Goal: Task Accomplishment & Management: Use online tool/utility

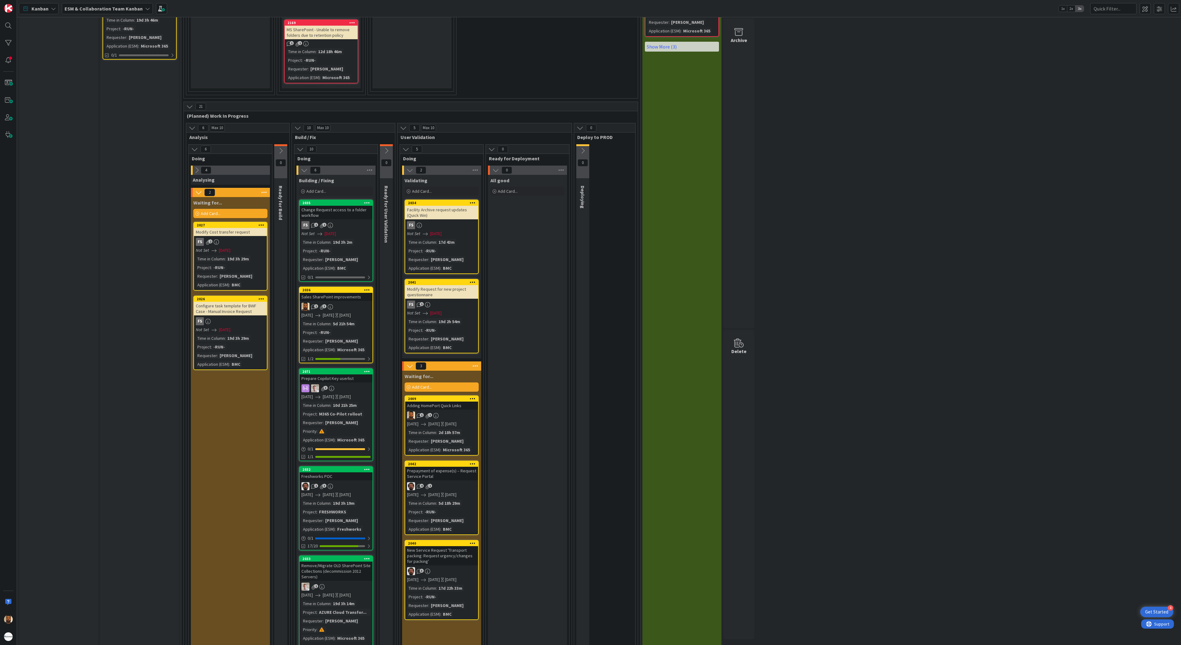
scroll to position [803, 0]
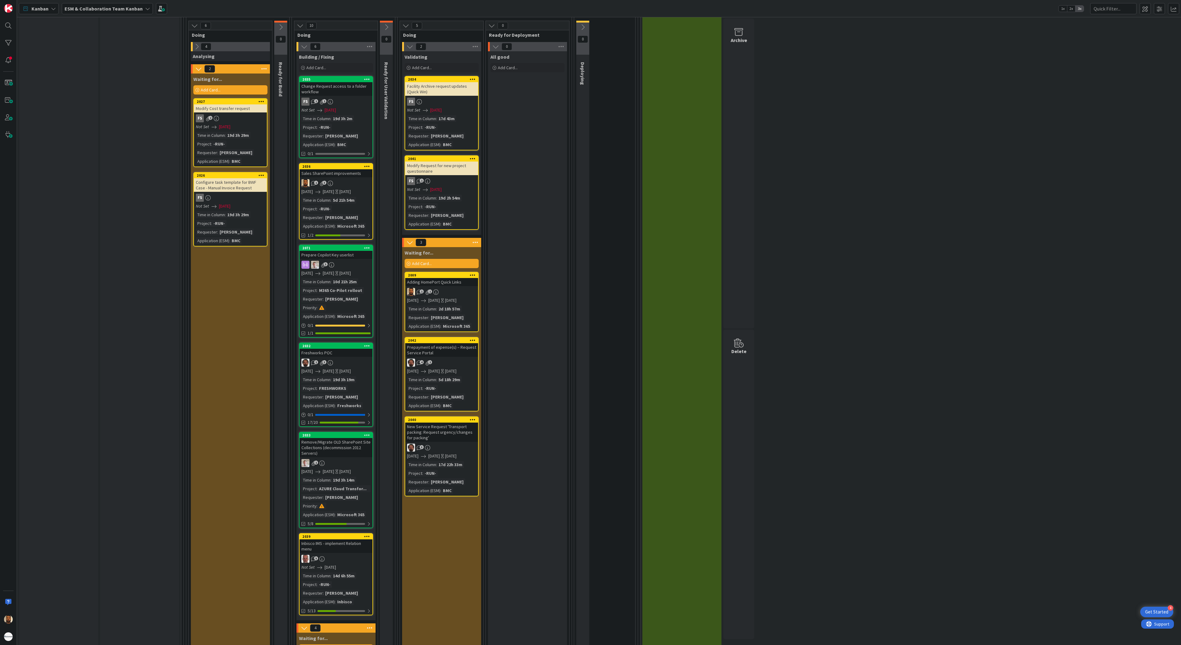
click at [468, 288] on div "1 1" at bounding box center [441, 292] width 73 height 8
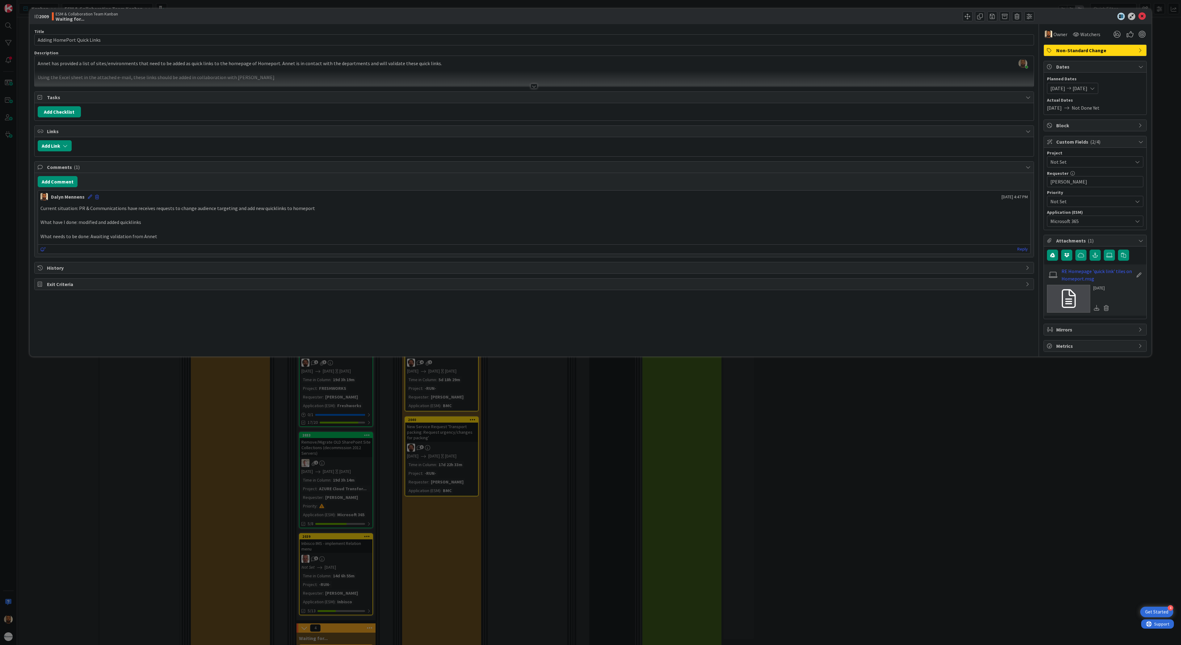
click at [539, 86] on div at bounding box center [534, 79] width 999 height 16
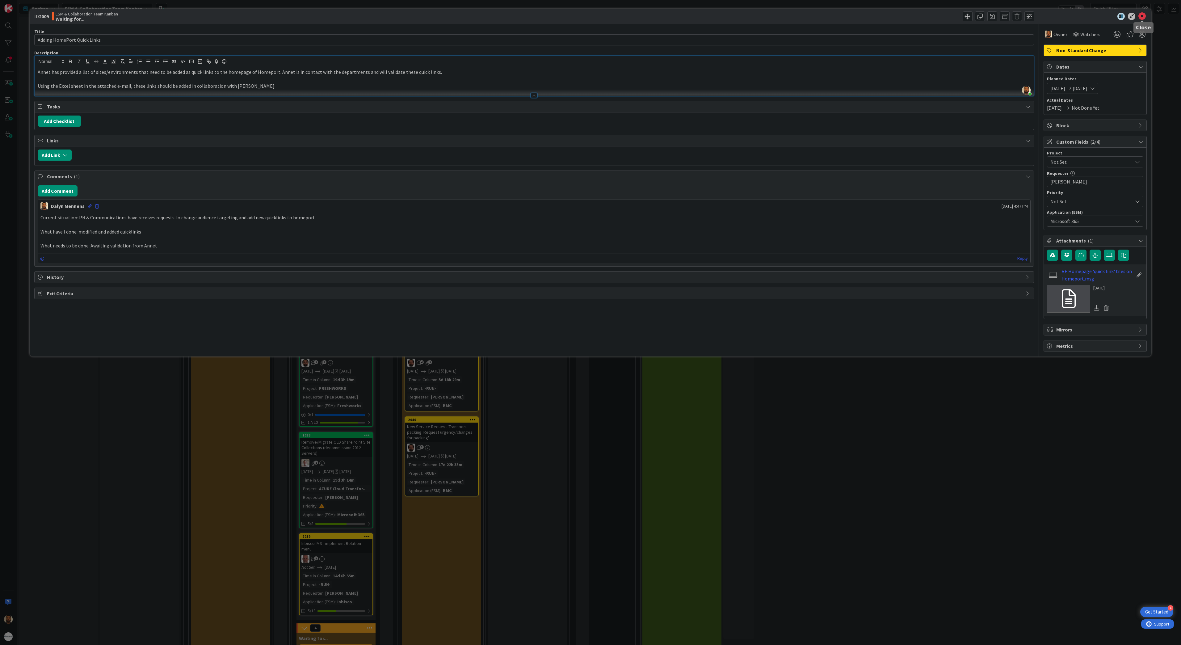
click at [1143, 13] on icon at bounding box center [1141, 16] width 7 height 7
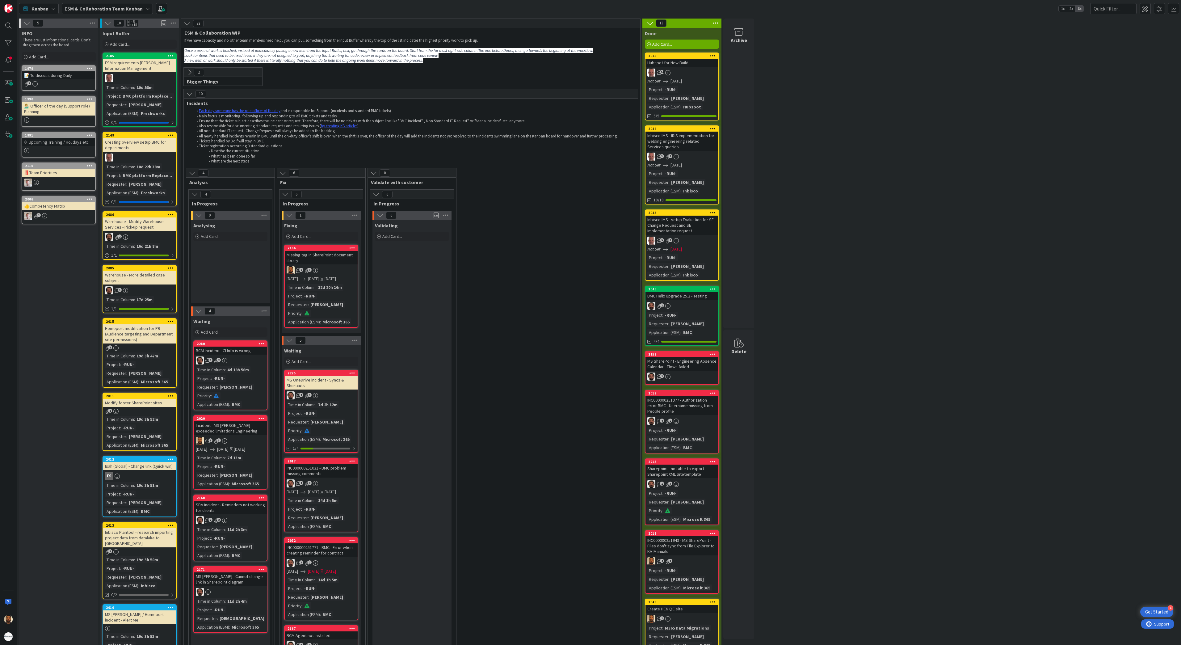
click at [190, 94] on icon at bounding box center [189, 93] width 7 height 7
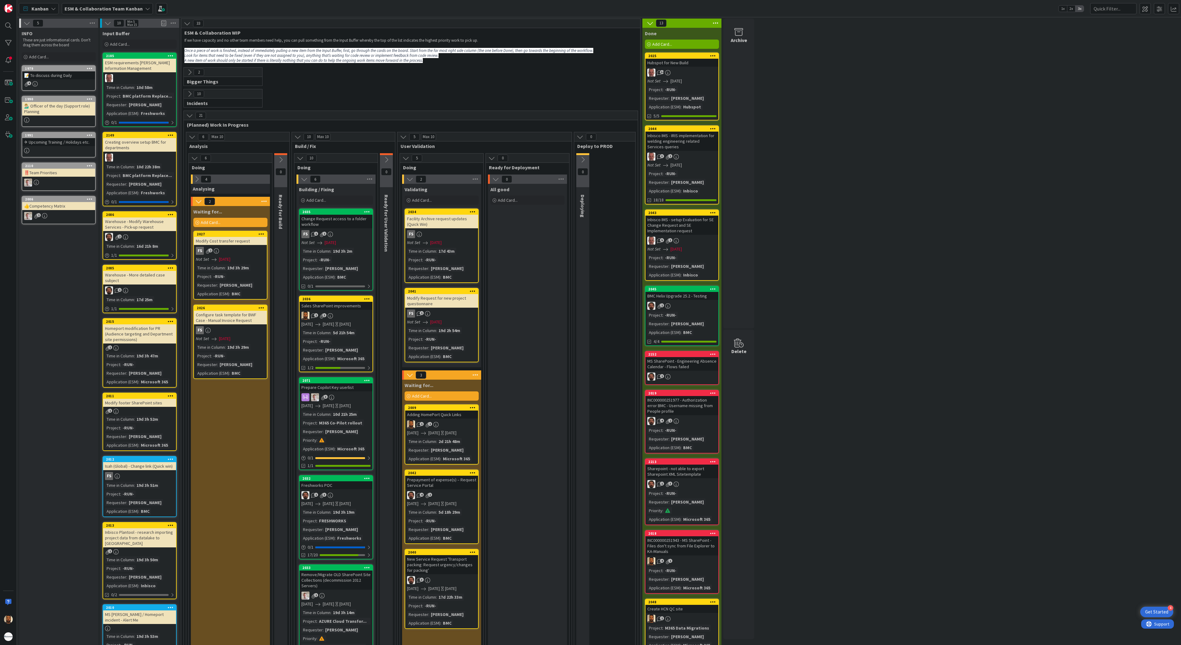
click at [151, 331] on div "Homeport modification for PR (Audience targeting and Department site permission…" at bounding box center [139, 333] width 73 height 19
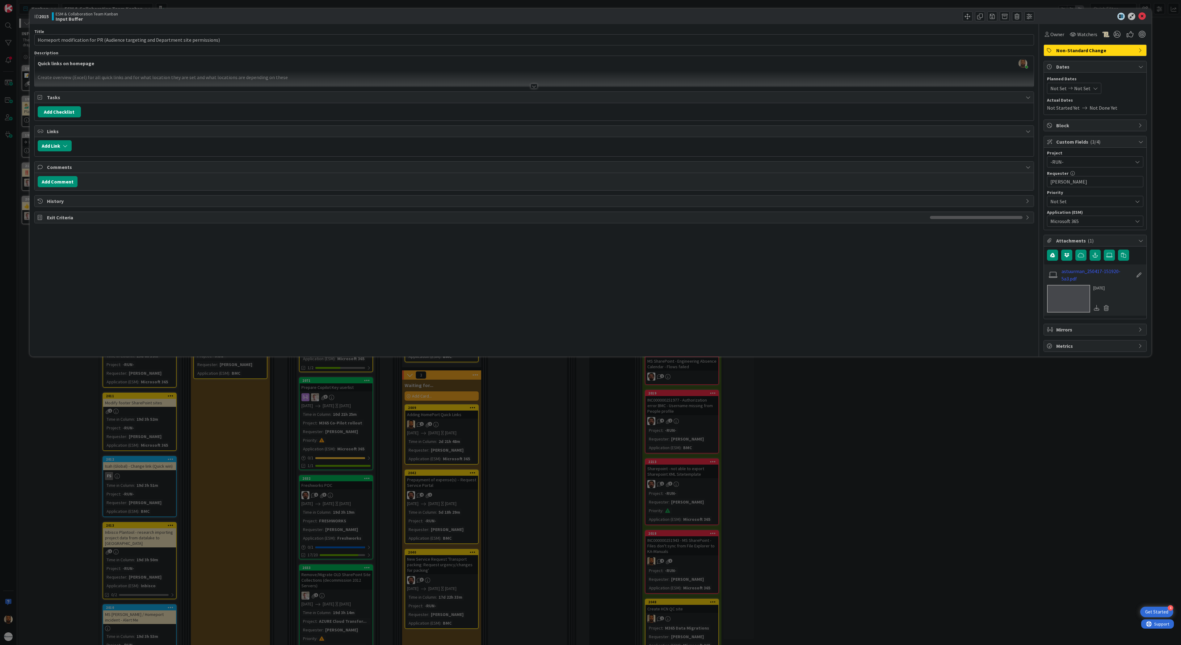
click at [533, 89] on div at bounding box center [533, 86] width 7 height 5
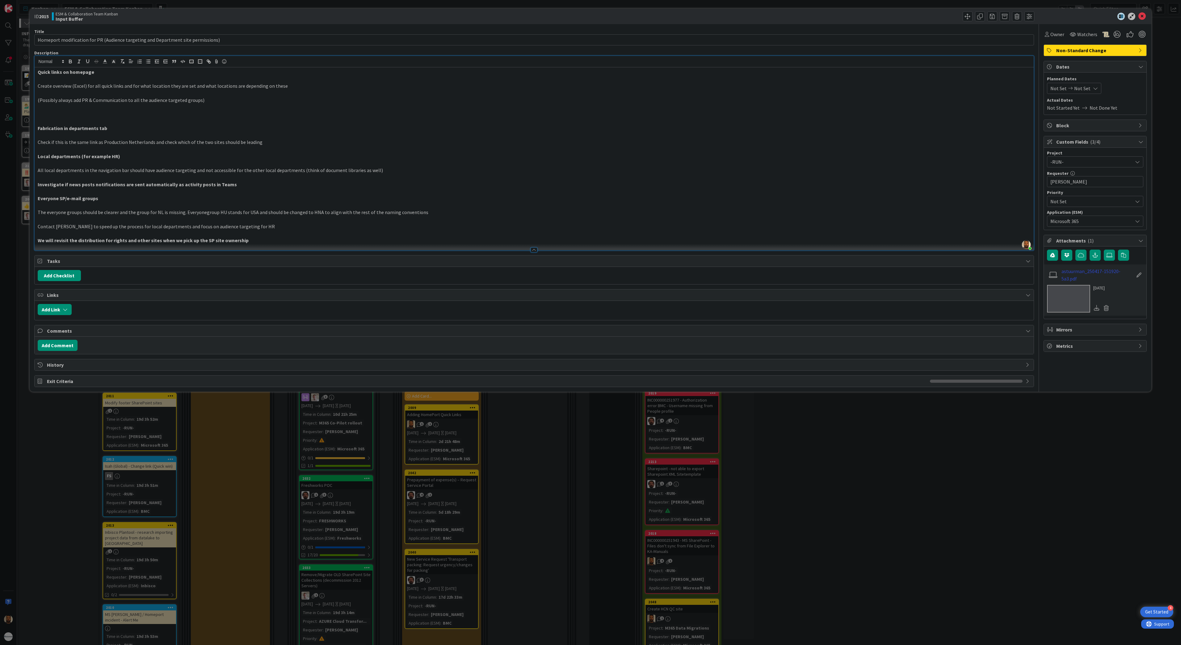
click at [1073, 277] on link "astuurman_250417-151920-5a3.pdf" at bounding box center [1097, 274] width 72 height 15
click at [1140, 18] on icon at bounding box center [1141, 16] width 7 height 7
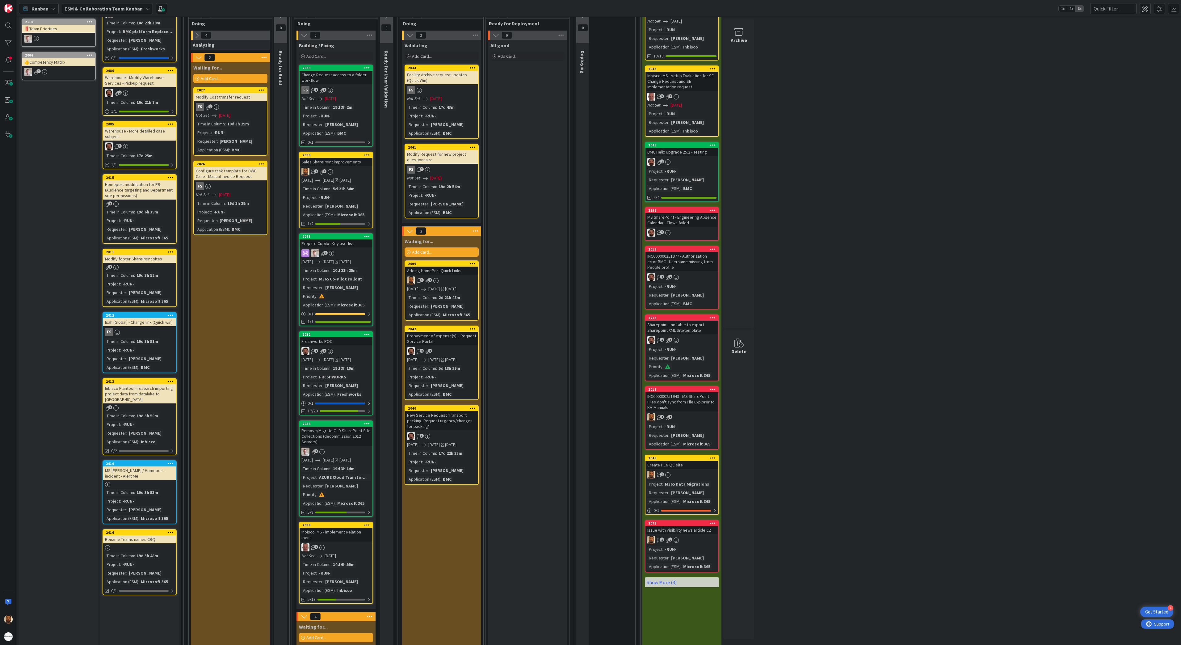
scroll to position [124, 0]
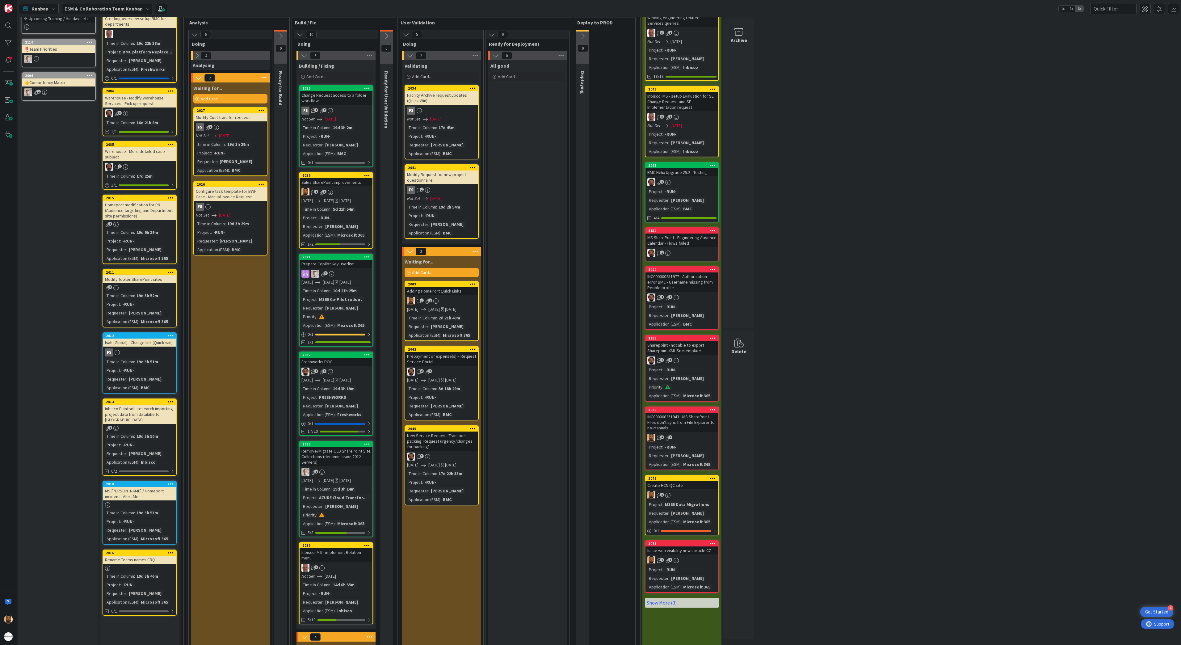
click at [154, 285] on div "1" at bounding box center [139, 287] width 73 height 5
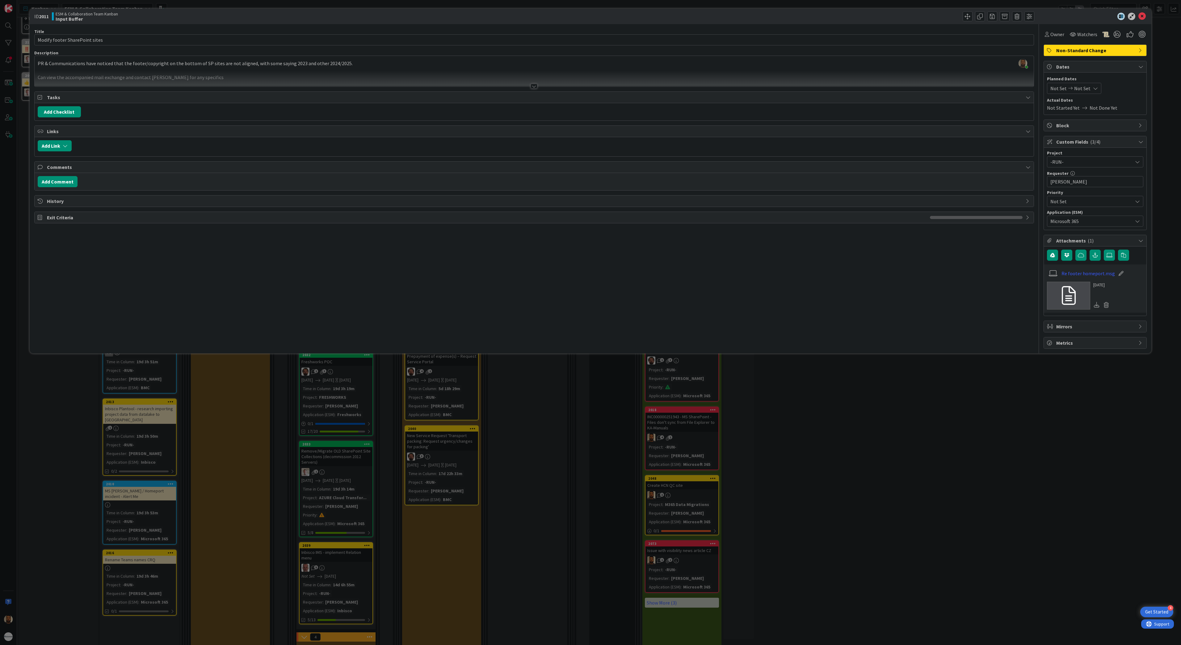
click at [535, 89] on div at bounding box center [533, 86] width 7 height 5
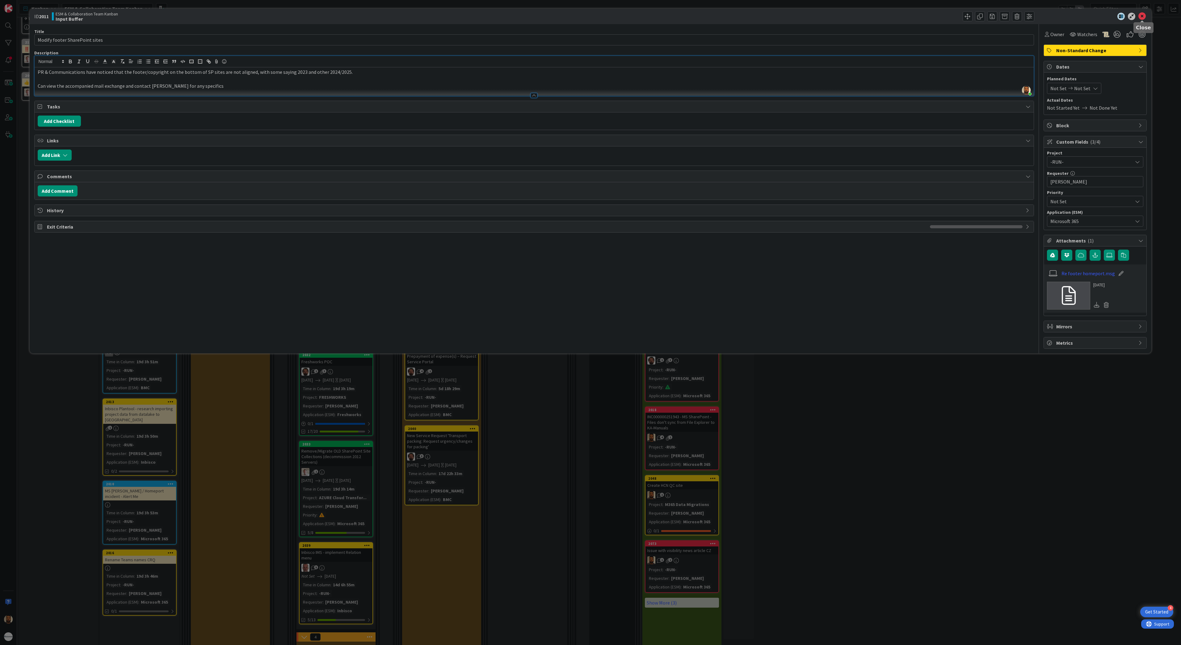
click at [1145, 17] on icon at bounding box center [1141, 16] width 7 height 7
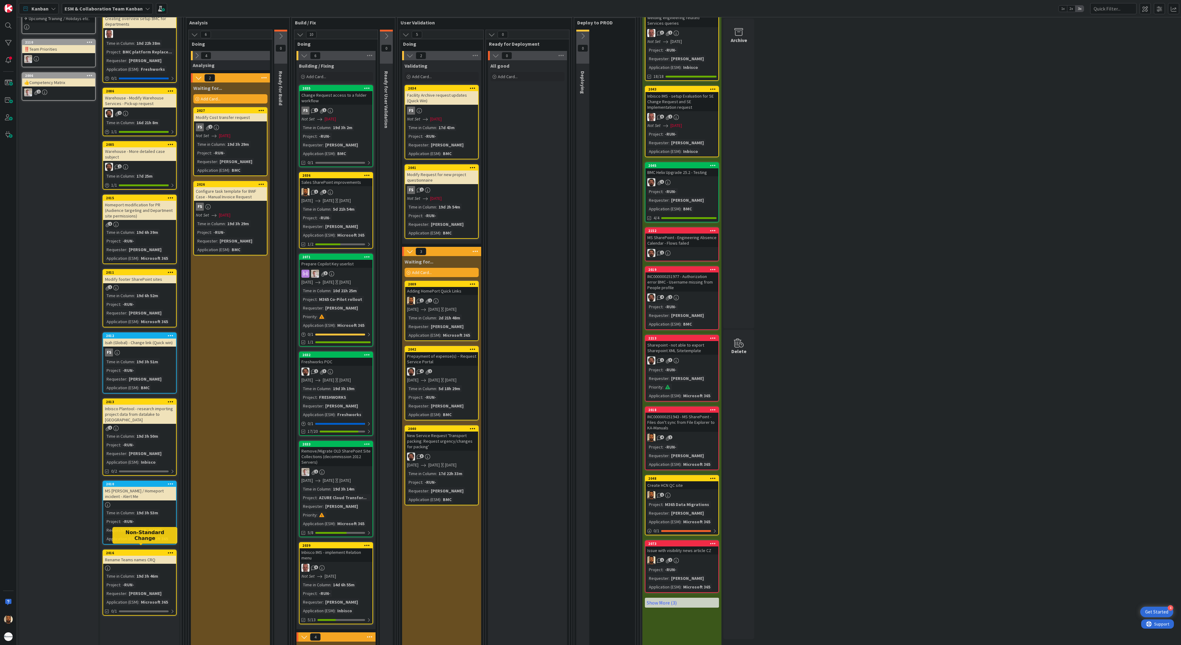
click at [151, 551] on div "2016" at bounding box center [141, 553] width 70 height 4
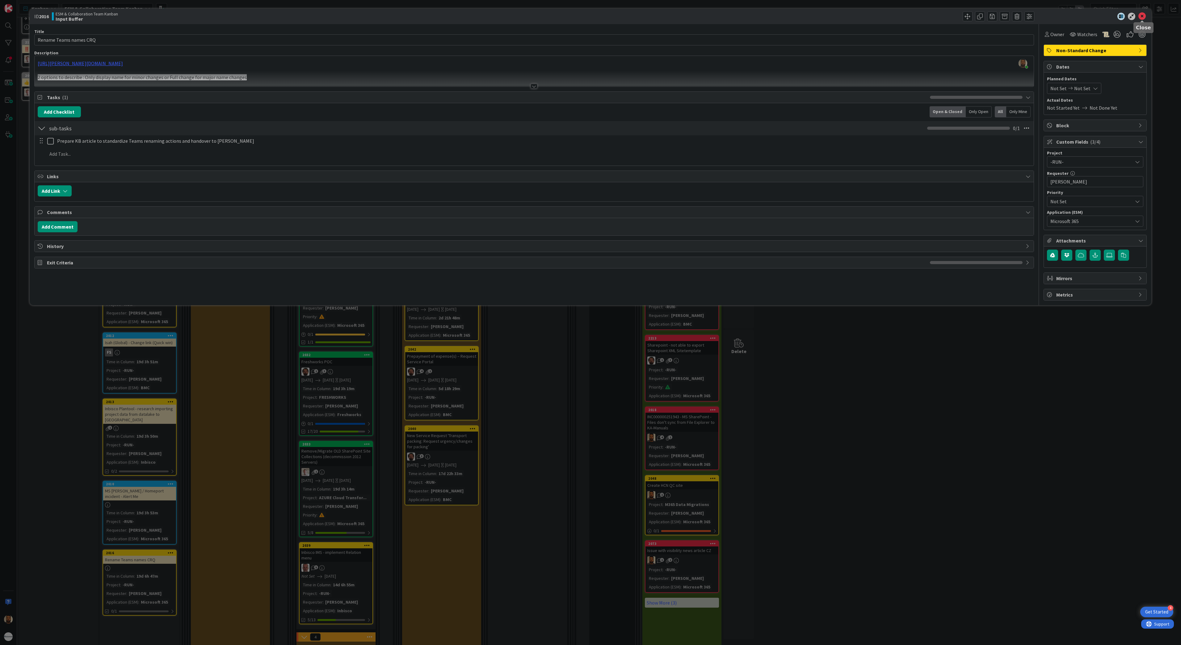
click at [1140, 15] on icon at bounding box center [1141, 16] width 7 height 7
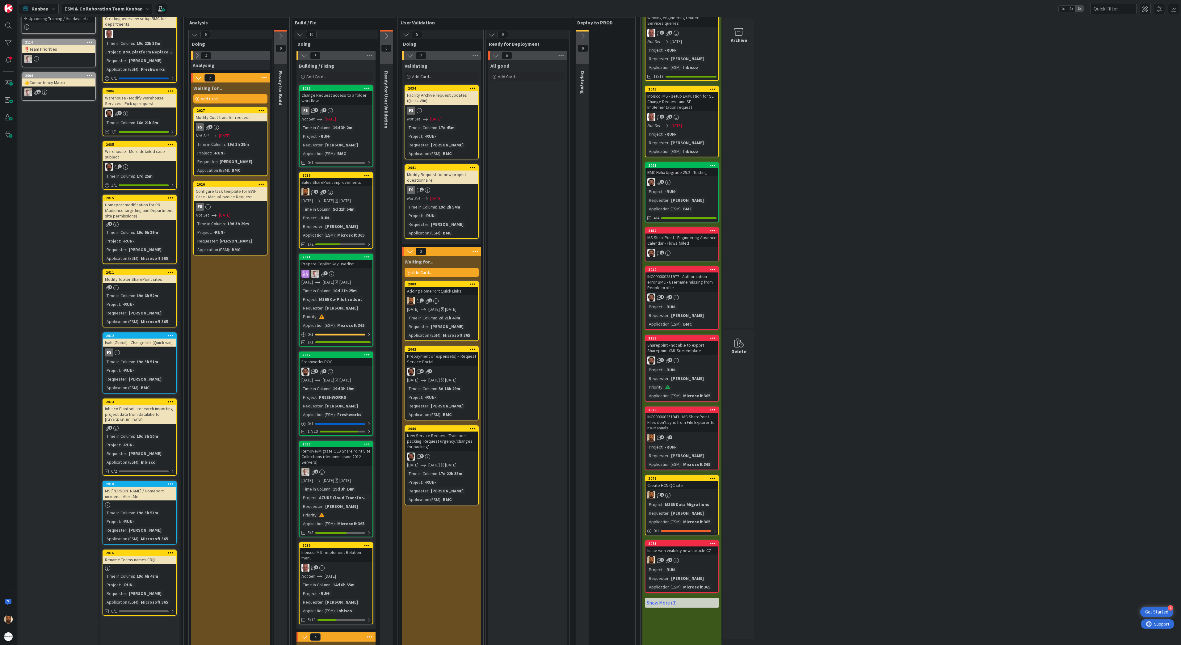
click at [137, 288] on div "1" at bounding box center [139, 287] width 73 height 5
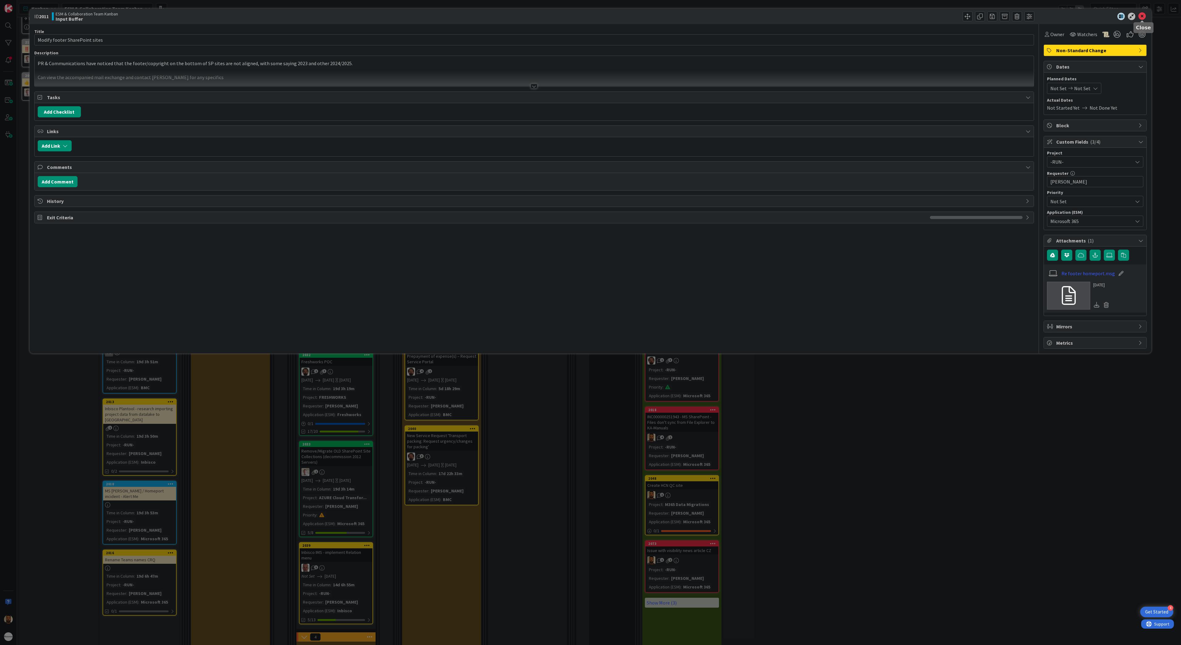
click at [1143, 13] on icon at bounding box center [1141, 16] width 7 height 7
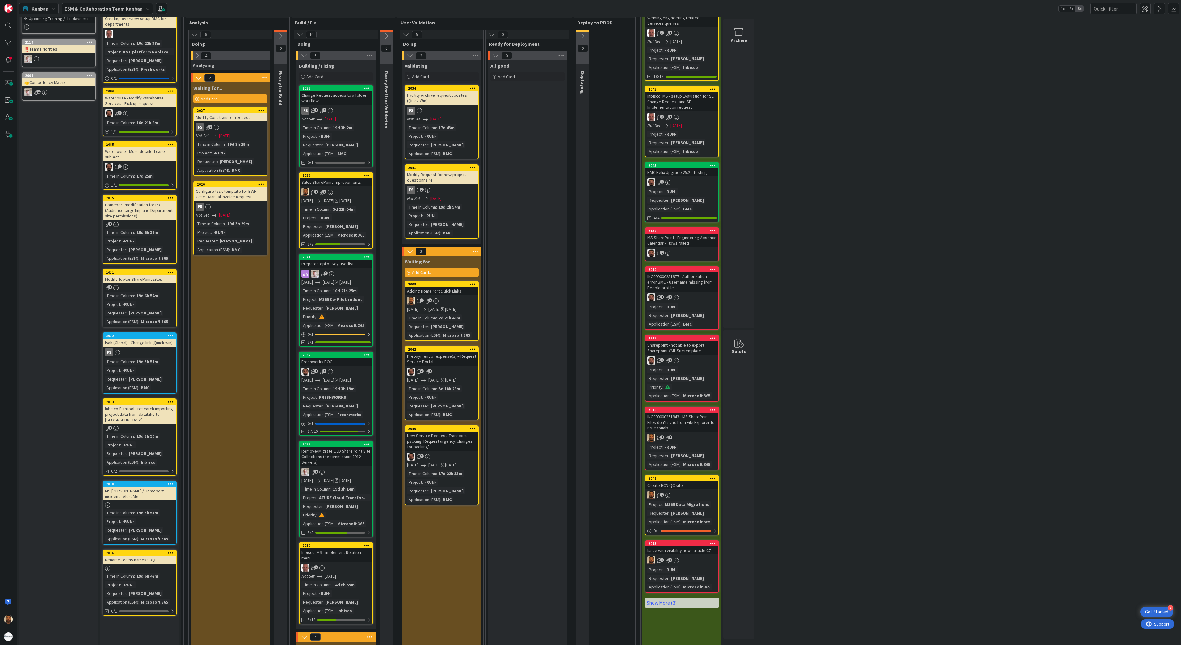
scroll to position [62, 0]
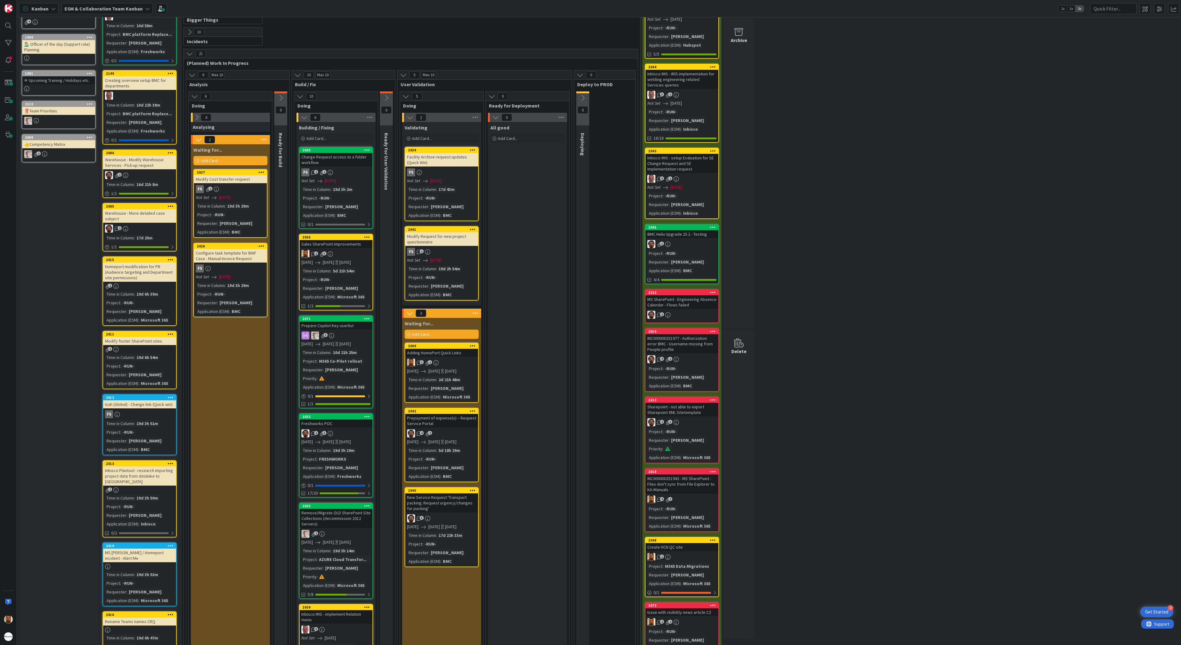
click at [195, 100] on icon at bounding box center [194, 96] width 7 height 7
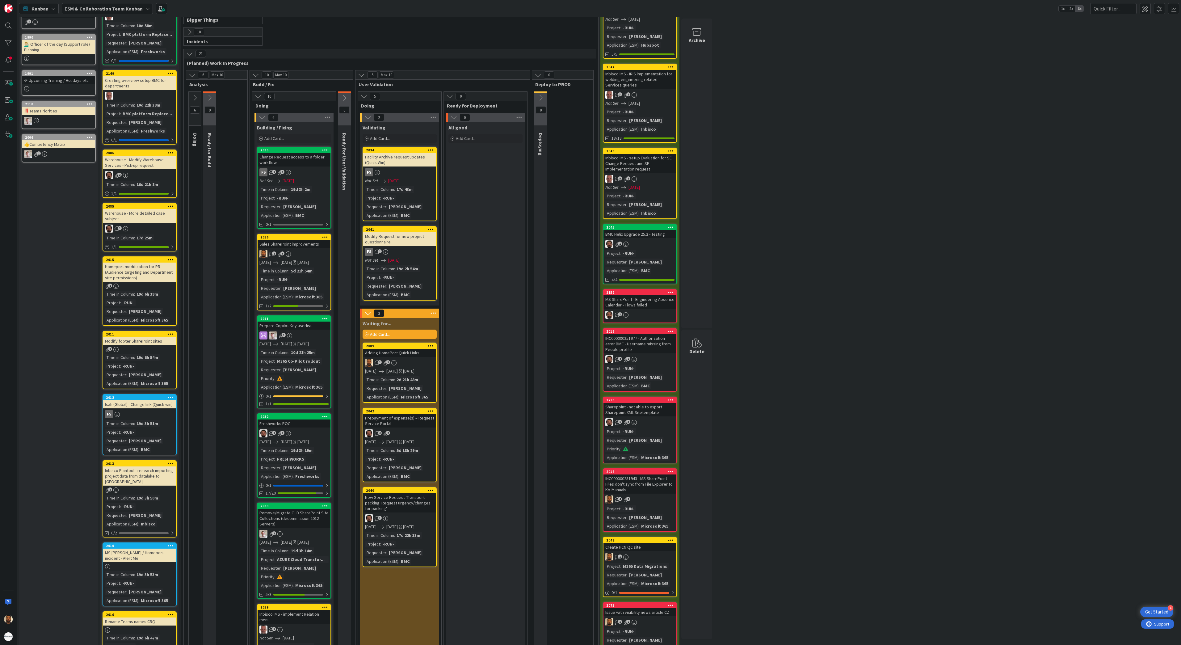
click at [195, 101] on icon at bounding box center [194, 97] width 7 height 7
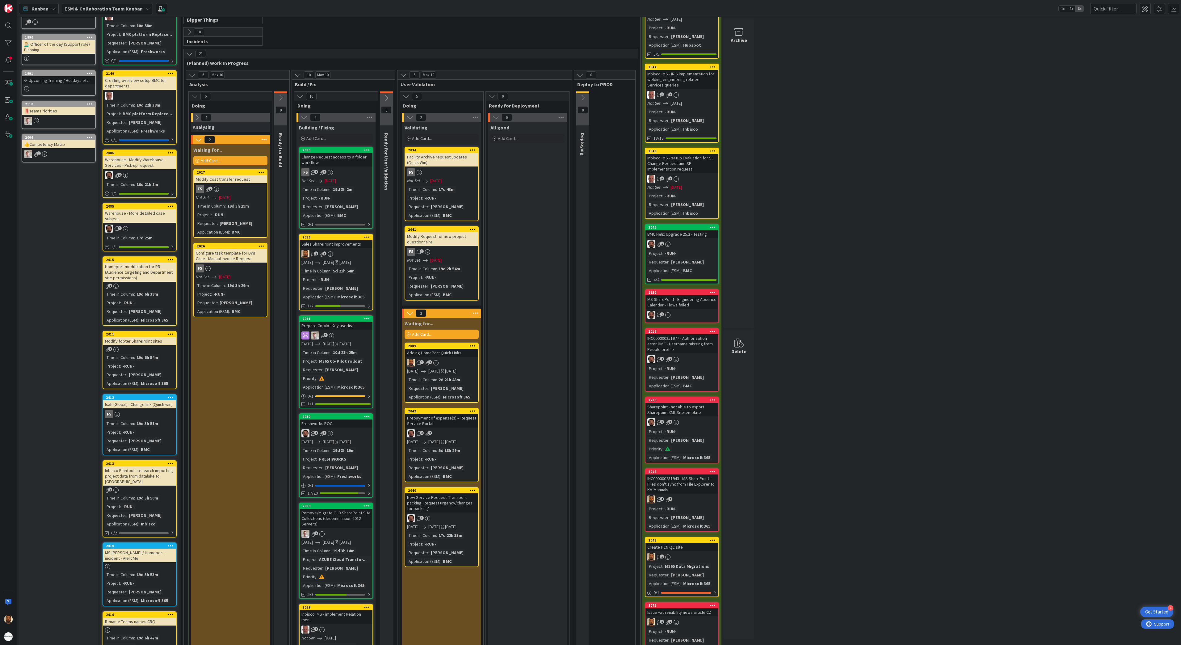
click at [196, 120] on icon at bounding box center [196, 117] width 7 height 7
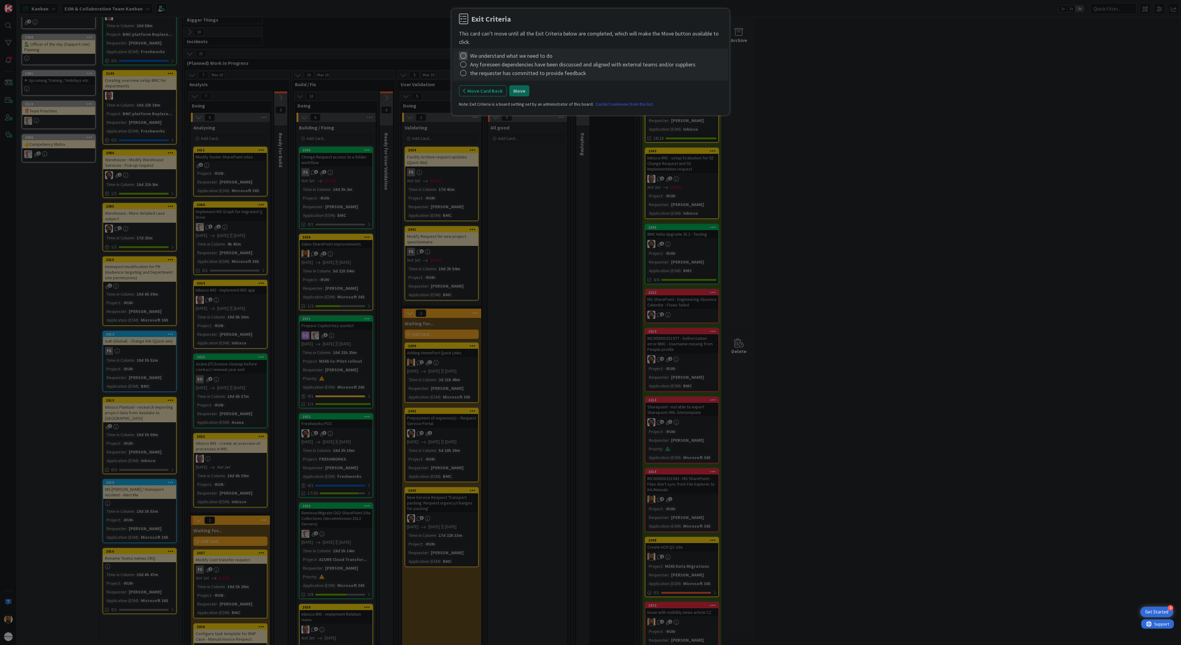
click at [465, 58] on icon at bounding box center [463, 56] width 9 height 9
click at [473, 69] on link "Complete" at bounding box center [497, 69] width 77 height 9
click at [466, 66] on icon at bounding box center [463, 64] width 9 height 9
click at [471, 76] on link "Complete" at bounding box center [497, 77] width 77 height 9
click at [465, 74] on icon at bounding box center [463, 73] width 9 height 9
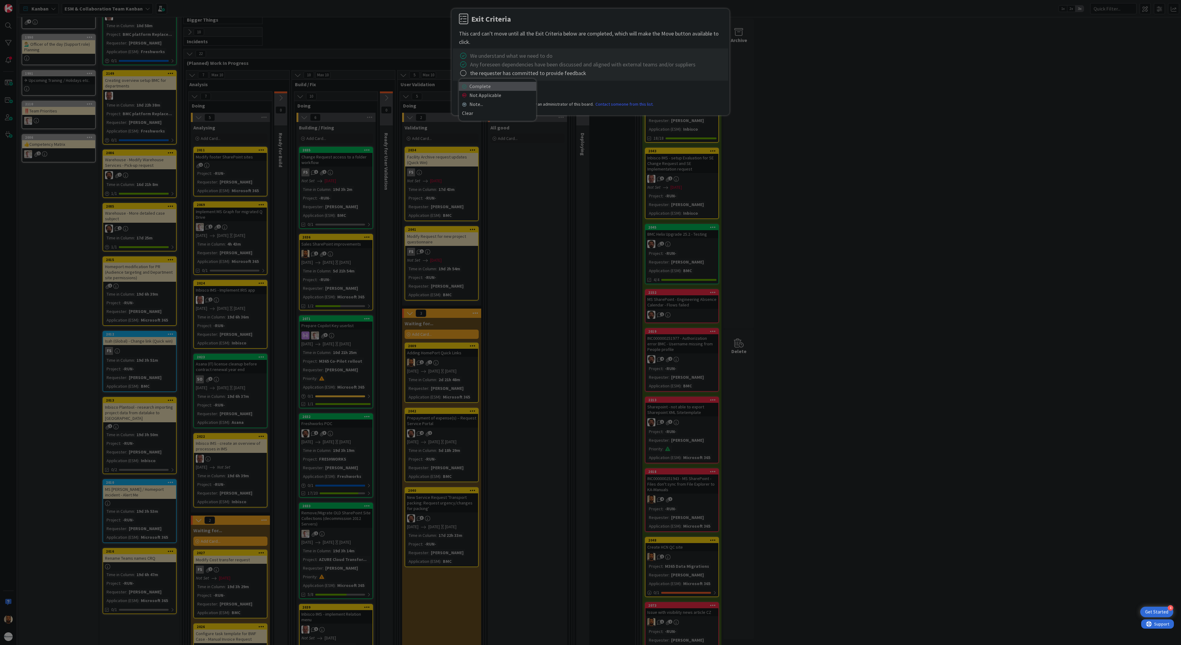
click at [471, 83] on link "Complete" at bounding box center [497, 86] width 77 height 9
click at [525, 93] on button "Move" at bounding box center [519, 90] width 20 height 11
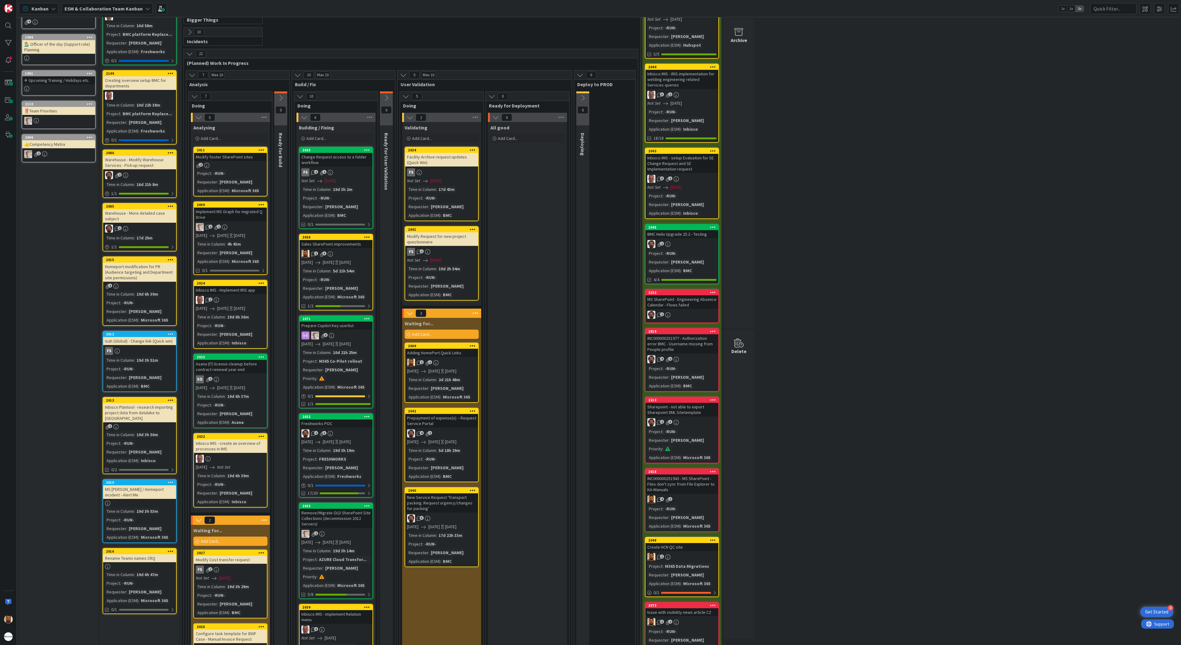
click at [250, 165] on div "2011 Modify footer SharePoint sites 1 Project : -RUN- Requester : [PERSON_NAME]…" at bounding box center [230, 172] width 74 height 50
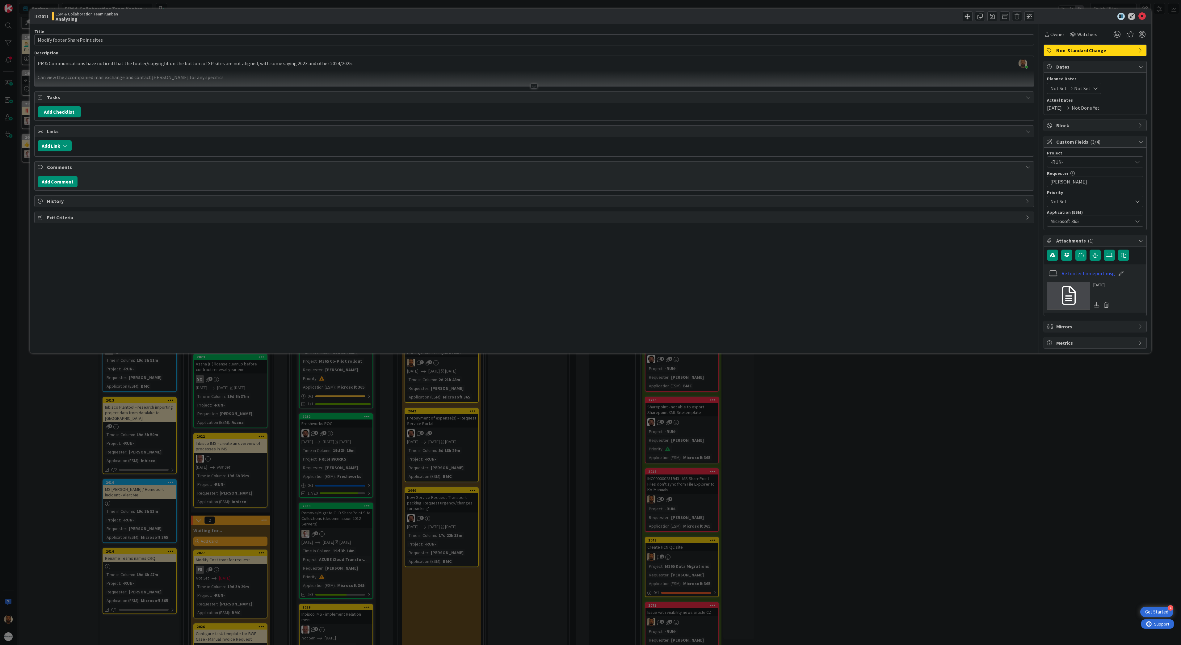
click at [1081, 109] on span "Not Done Yet" at bounding box center [1085, 107] width 28 height 7
click at [1088, 89] on span "Not Set" at bounding box center [1082, 88] width 16 height 7
click at [1099, 154] on td "15" at bounding box center [1096, 154] width 12 height 12
type input "[DATE]"
click at [1099, 154] on td "15" at bounding box center [1096, 154] width 12 height 12
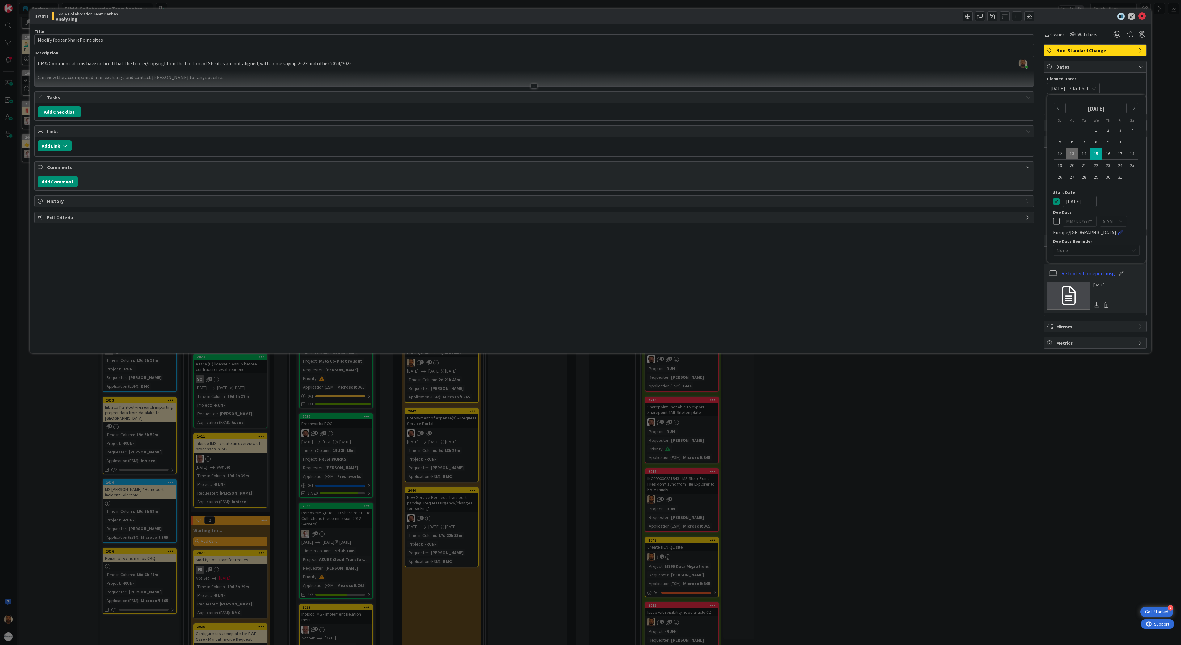
type input "[DATE]"
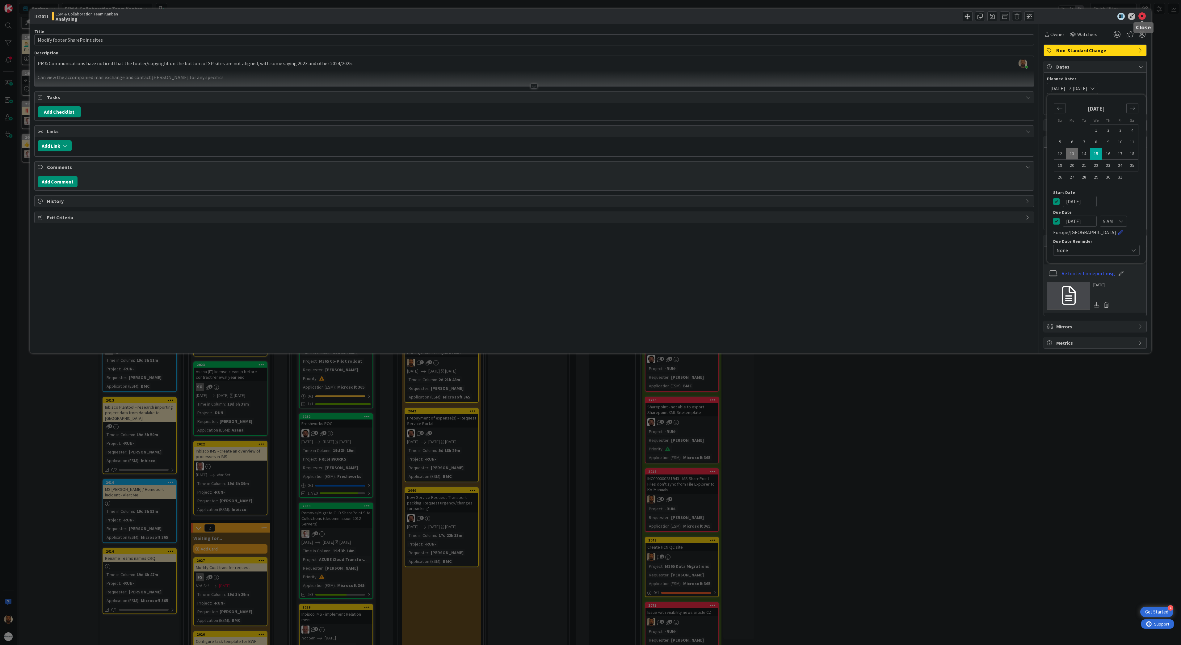
click at [1141, 19] on icon at bounding box center [1141, 16] width 7 height 7
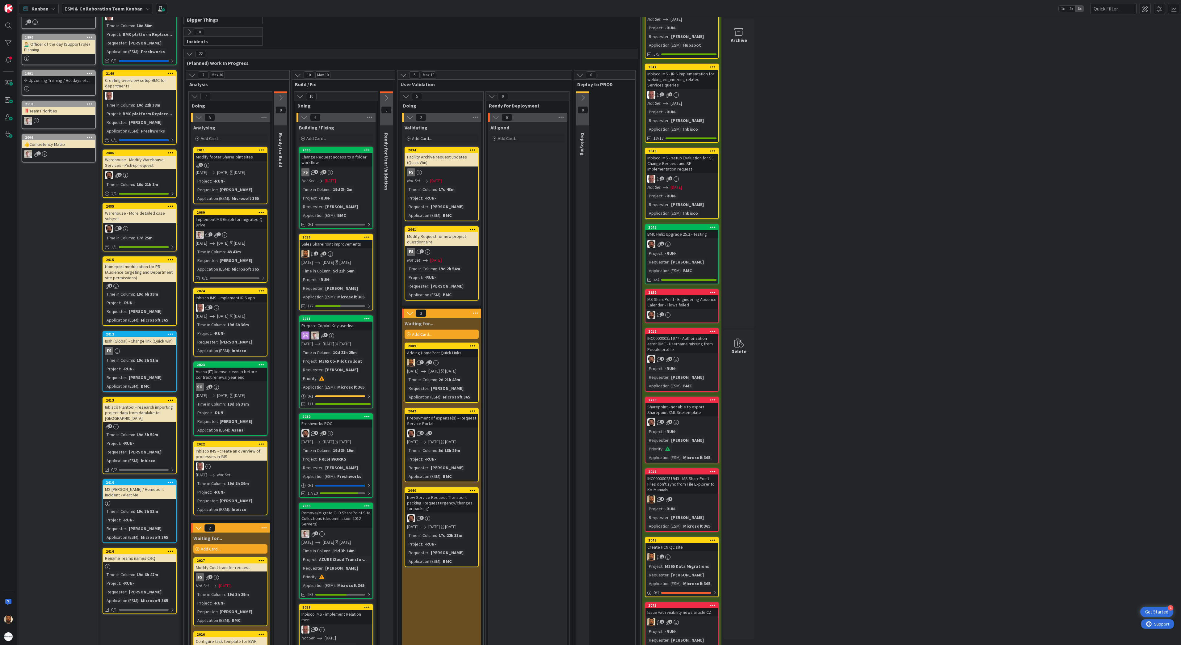
click at [229, 175] on span "[DATE]" at bounding box center [222, 172] width 11 height 6
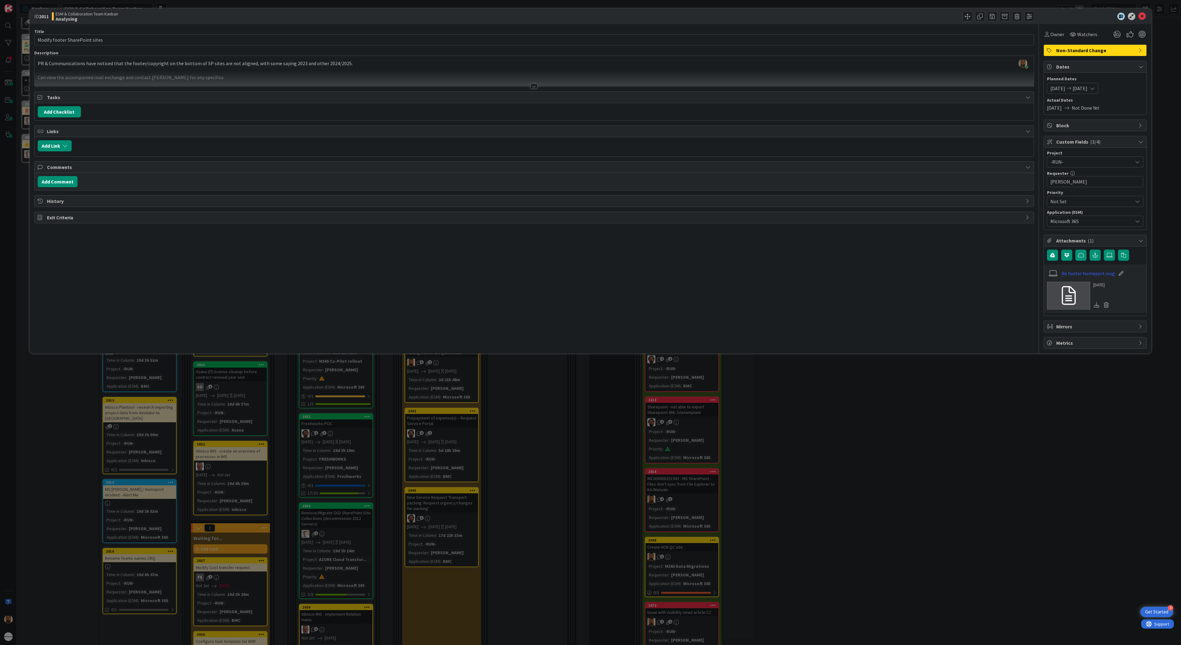
click at [532, 85] on div at bounding box center [533, 86] width 7 height 5
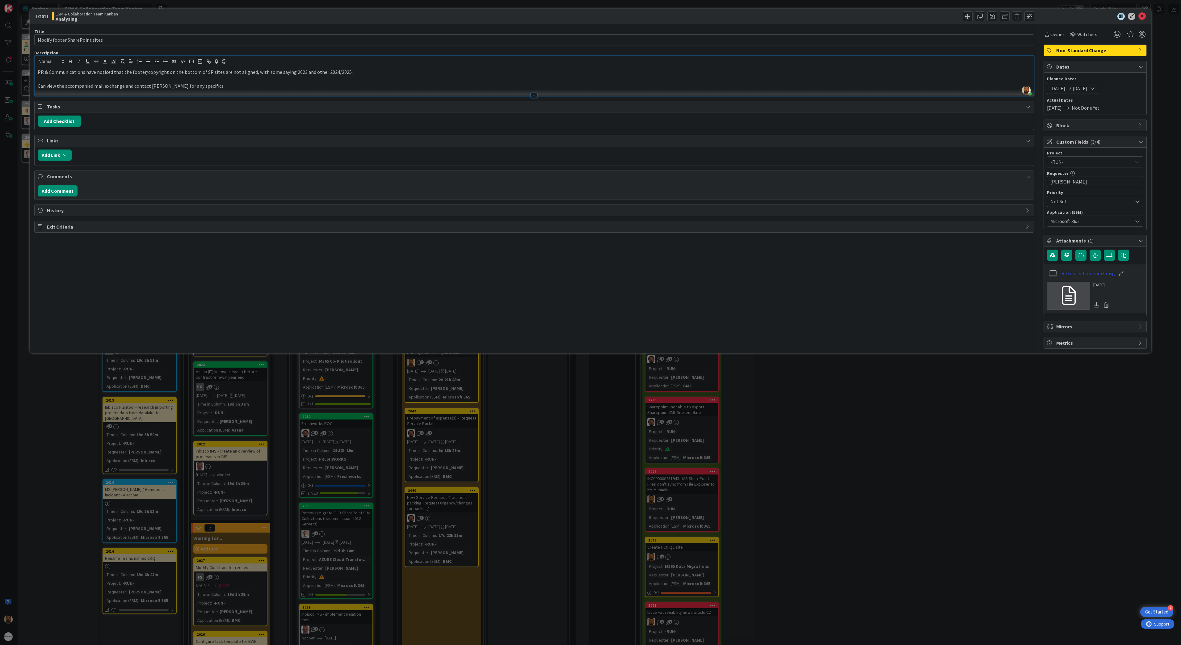
click at [1105, 277] on link "Re footer homeport.msg" at bounding box center [1087, 273] width 53 height 7
